Goal: Check status: Check status

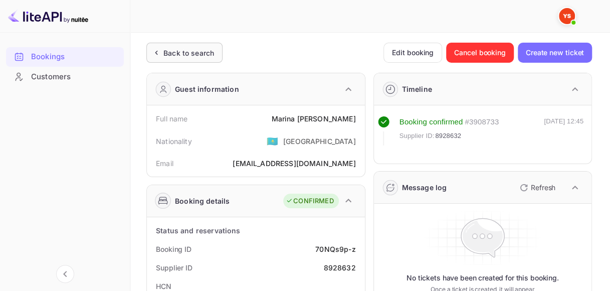
click at [168, 55] on div "Back to search" at bounding box center [188, 53] width 51 height 11
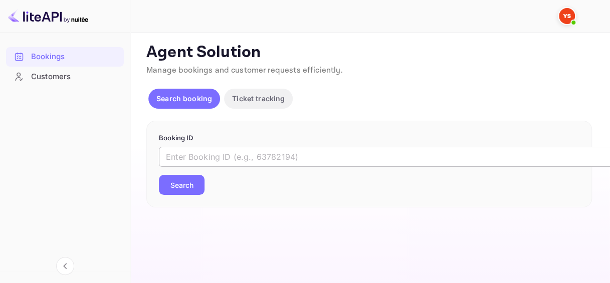
click at [226, 156] on input "text" at bounding box center [409, 157] width 501 height 20
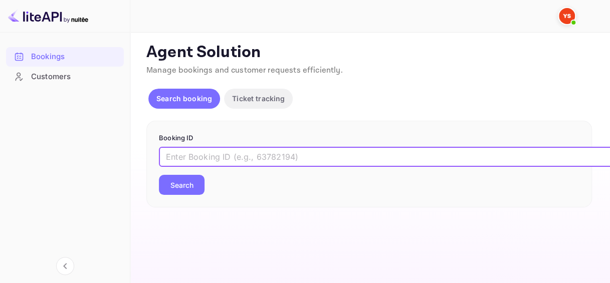
paste input "9392253"
type input "9392253"
click at [195, 185] on button "Search" at bounding box center [182, 185] width 46 height 20
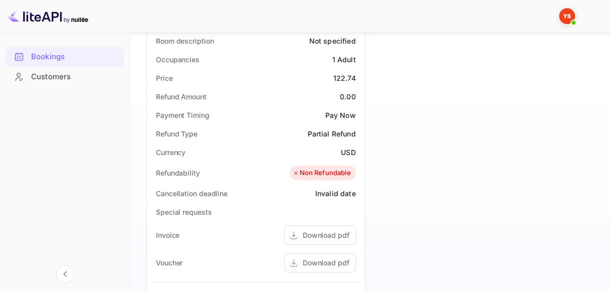
scroll to position [401, 0]
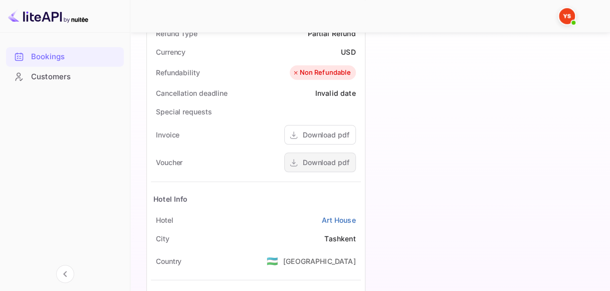
click at [319, 166] on div "Download pdf" at bounding box center [326, 162] width 47 height 11
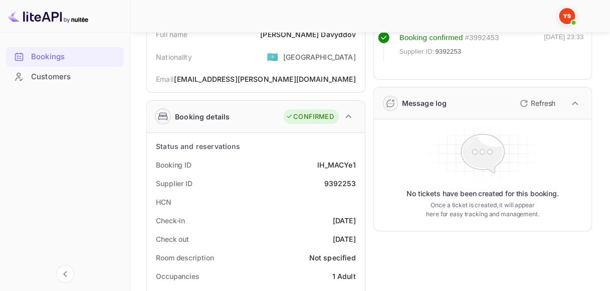
scroll to position [100, 0]
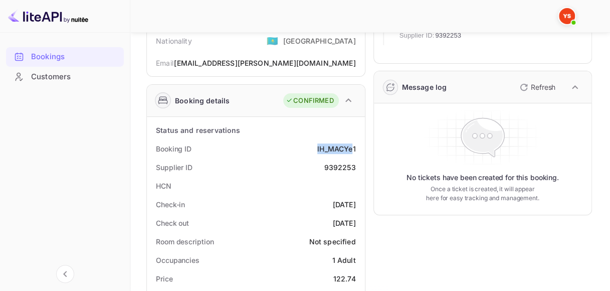
drag, startPoint x: 317, startPoint y: 148, endPoint x: 353, endPoint y: 148, distance: 35.6
click at [353, 148] on div "lH_MACYe1" at bounding box center [336, 148] width 38 height 11
click at [343, 147] on div "lH_MACYe1" at bounding box center [336, 148] width 38 height 11
drag, startPoint x: 316, startPoint y: 147, endPoint x: 356, endPoint y: 147, distance: 40.6
click at [356, 147] on div "Booking ID lH_MACYe1" at bounding box center [256, 148] width 210 height 19
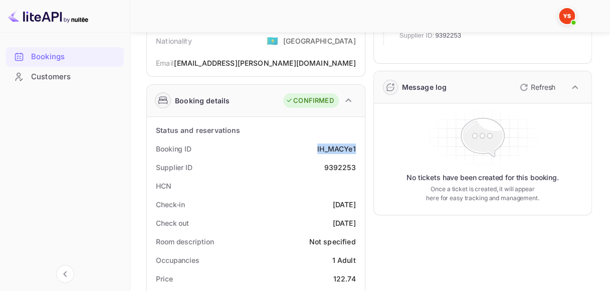
copy div "lH_MACYe1"
click at [340, 165] on div "9392253" at bounding box center [340, 167] width 32 height 11
copy div "9392253"
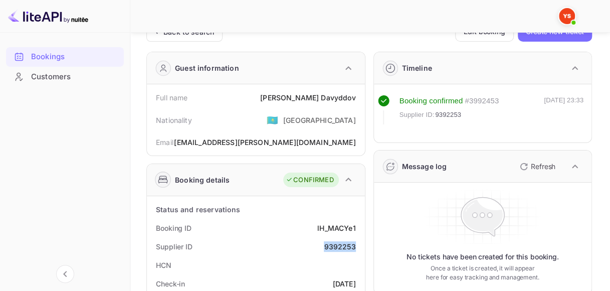
scroll to position [0, 0]
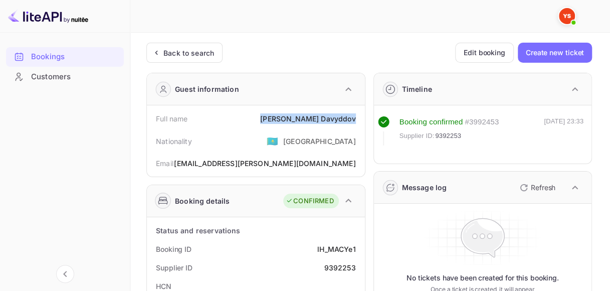
drag, startPoint x: 298, startPoint y: 116, endPoint x: 359, endPoint y: 117, distance: 61.2
click at [359, 117] on div "Full name [PERSON_NAME]" at bounding box center [256, 118] width 210 height 19
copy div "[PERSON_NAME]"
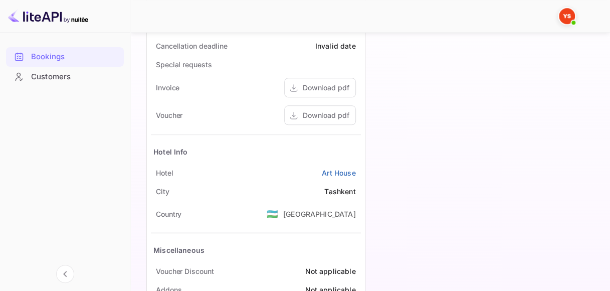
scroll to position [451, 0]
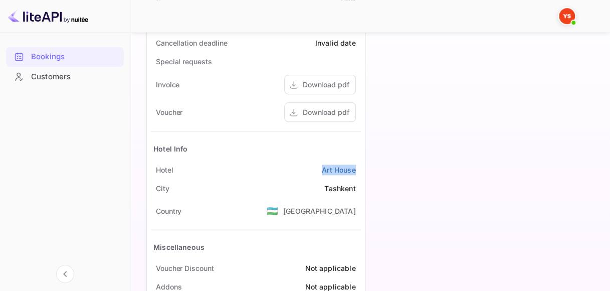
drag, startPoint x: 308, startPoint y: 165, endPoint x: 359, endPoint y: 166, distance: 51.7
click at [359, 166] on div "[GEOGRAPHIC_DATA]" at bounding box center [256, 169] width 210 height 19
copy link "Art House"
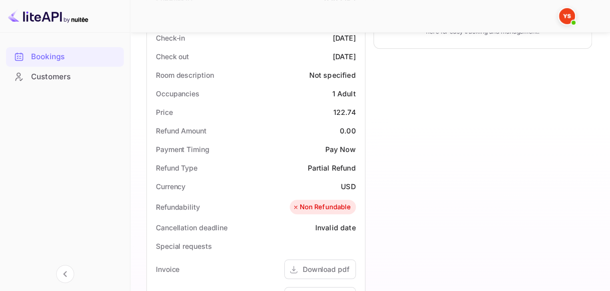
scroll to position [251, 0]
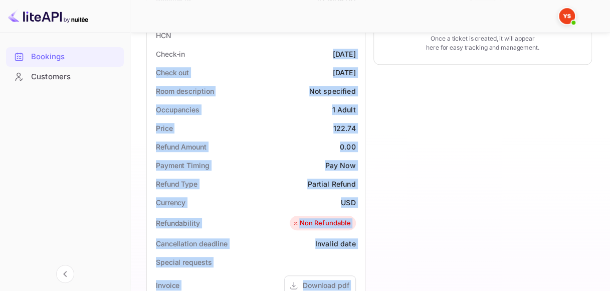
drag, startPoint x: 315, startPoint y: 50, endPoint x: 370, endPoint y: 52, distance: 54.7
click at [370, 52] on div "Guest information Full name [PERSON_NAME] Nationality 🇰🇿 [DEMOGRAPHIC_DATA] Ema…" at bounding box center [365, 170] width 454 height 712
click at [333, 56] on div "[DATE]" at bounding box center [344, 54] width 23 height 11
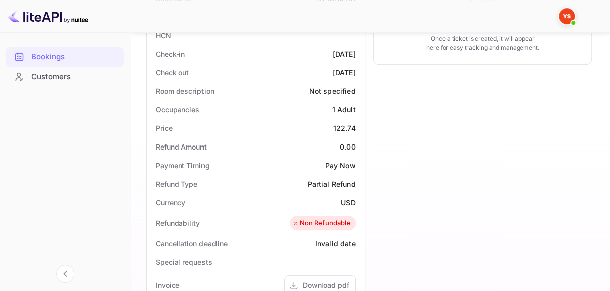
drag, startPoint x: 314, startPoint y: 53, endPoint x: 353, endPoint y: 52, distance: 39.6
click at [353, 52] on div "Check-in [DATE]" at bounding box center [256, 54] width 210 height 19
copy div "[DATE]"
drag, startPoint x: 315, startPoint y: 68, endPoint x: 356, endPoint y: 69, distance: 41.6
click at [356, 69] on div "Check out [DATE]" at bounding box center [256, 72] width 210 height 19
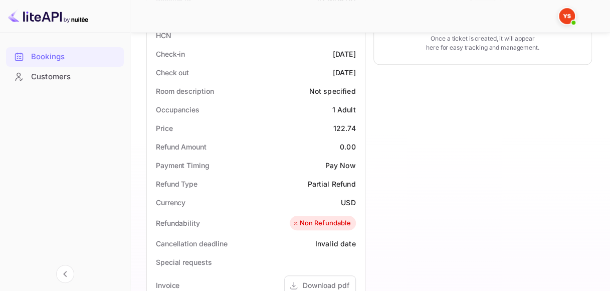
copy div "[DATE]"
